Goal: Transaction & Acquisition: Subscribe to service/newsletter

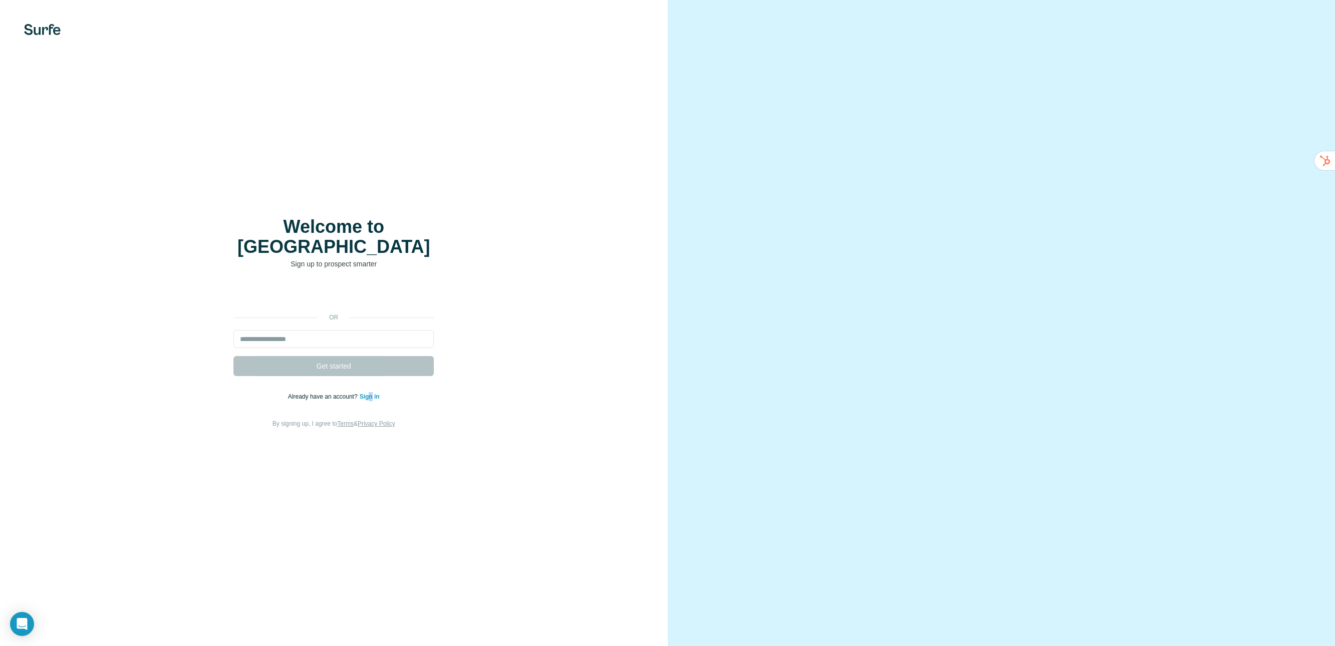
click at [371, 392] on p "Already have an account? Sign in" at bounding box center [334, 396] width 92 height 9
click at [374, 393] on link "Sign in" at bounding box center [370, 396] width 20 height 7
